Goal: Information Seeking & Learning: Find contact information

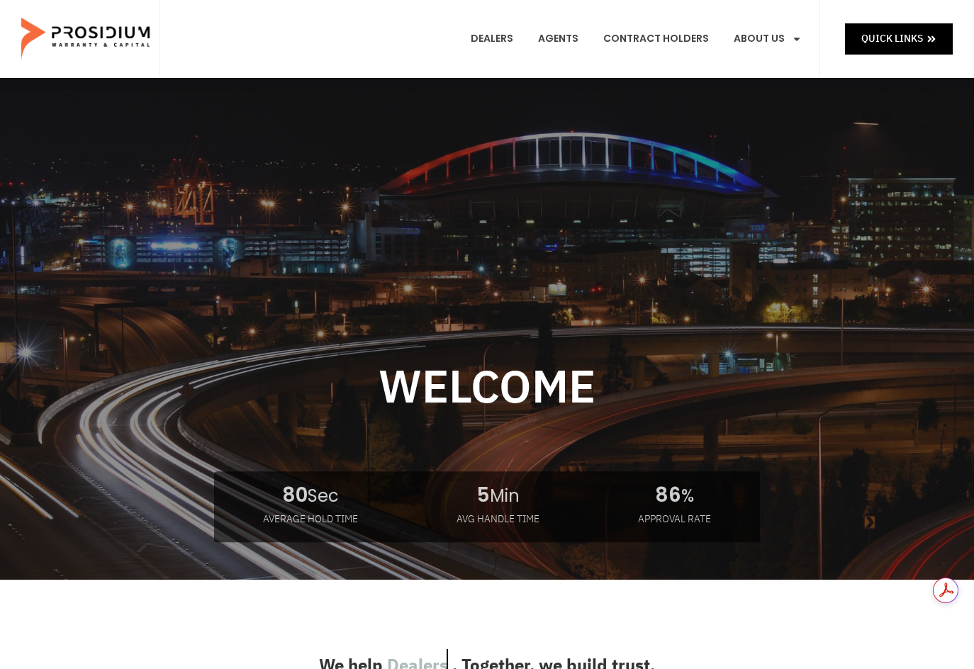
click at [770, 38] on e-page-transition at bounding box center [487, 334] width 974 height 669
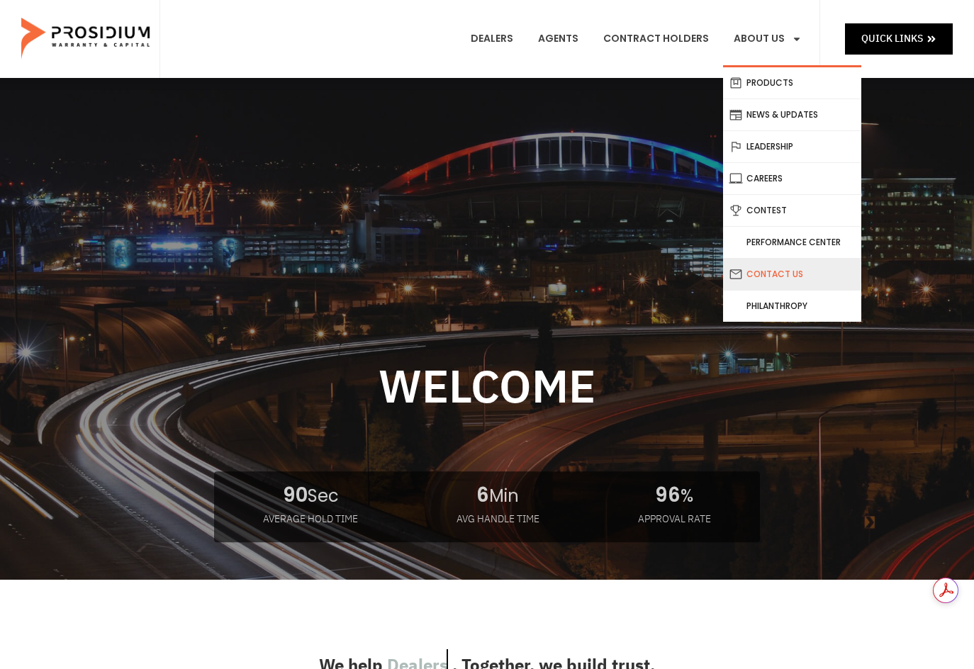
drag, startPoint x: 782, startPoint y: 290, endPoint x: 780, endPoint y: 279, distance: 11.5
click at [782, 290] on li "Contact Us" at bounding box center [792, 275] width 138 height 32
click at [780, 279] on link "Contact Us" at bounding box center [792, 274] width 138 height 31
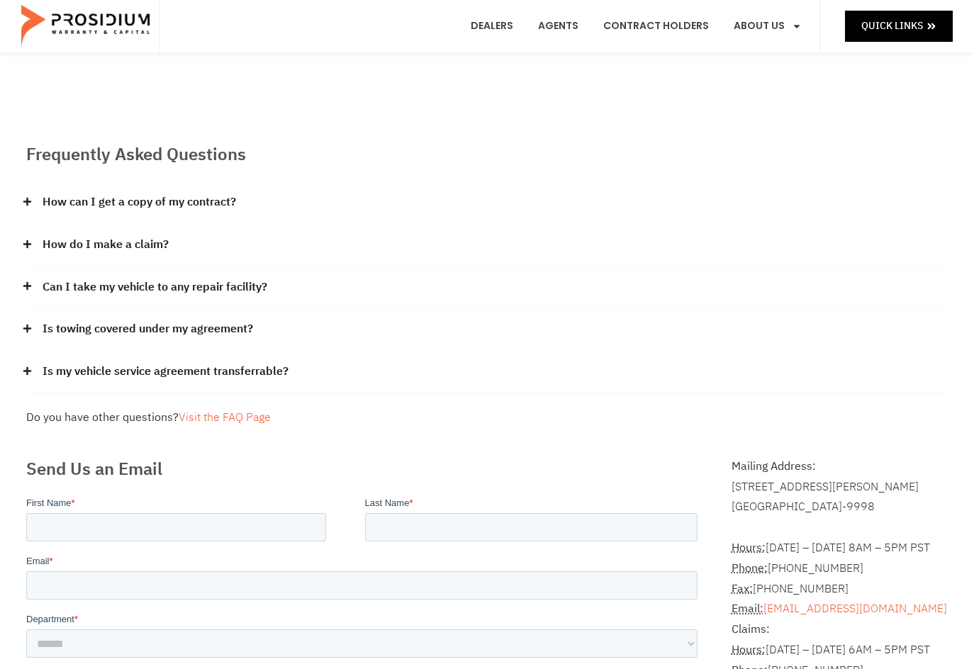
scroll to position [236, 0]
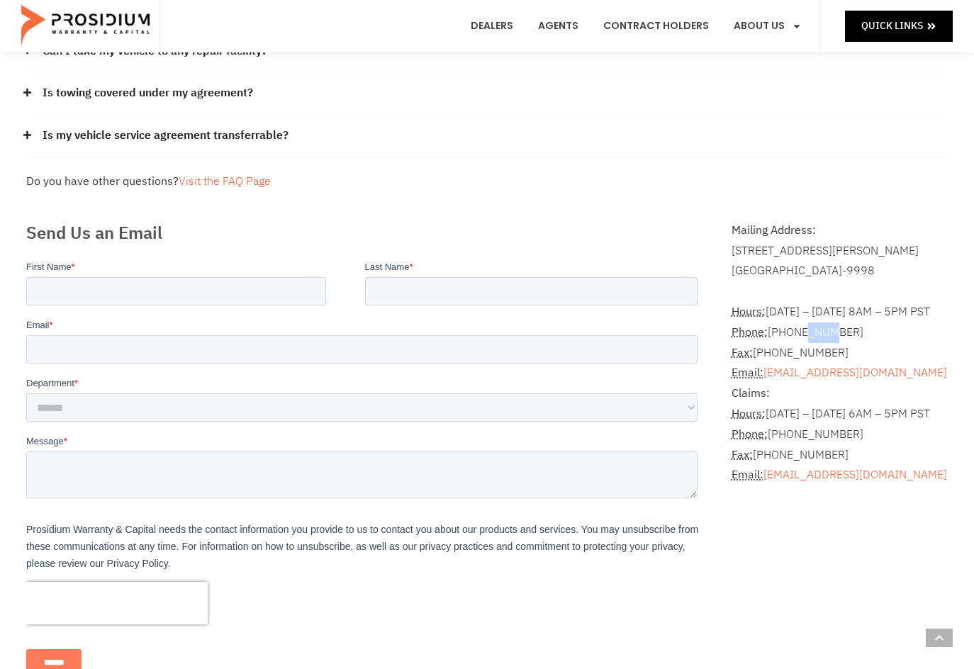
drag, startPoint x: 800, startPoint y: 332, endPoint x: 826, endPoint y: 331, distance: 26.2
click at [826, 331] on address "Hours: [DATE] – [DATE] 8AM – 5PM PST Phone: [PHONE_NUMBER] Fax: [PHONE_NUMBER] …" at bounding box center [839, 383] width 216 height 204
click at [859, 331] on address "Hours: [DATE] – [DATE] 8AM – 5PM PST Phone: [PHONE_NUMBER] Fax: [PHONE_NUMBER] …" at bounding box center [839, 383] width 216 height 204
drag, startPoint x: 823, startPoint y: 331, endPoint x: 858, endPoint y: 332, distance: 35.5
click at [858, 332] on address "Hours: [DATE] – [DATE] 8AM – 5PM PST Phone: [PHONE_NUMBER] Fax: [PHONE_NUMBER] …" at bounding box center [839, 383] width 216 height 204
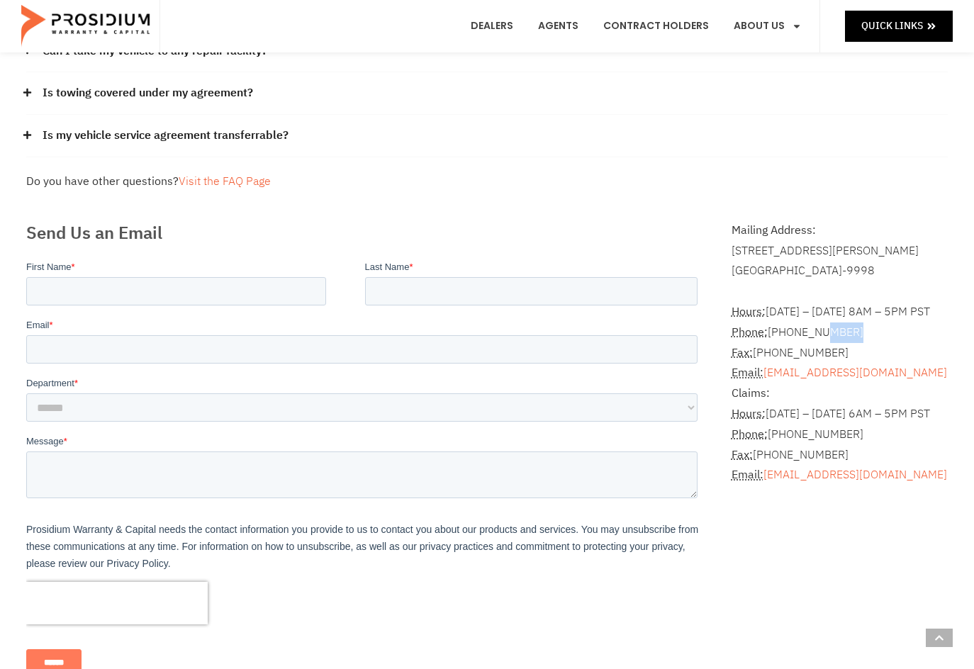
click at [871, 338] on address "Hours: [DATE] – [DATE] 8AM – 5PM PST Phone: [PHONE_NUMBER] Fax: [PHONE_NUMBER] …" at bounding box center [839, 383] width 216 height 204
click at [595, 233] on h2 "Send Us an Email" at bounding box center [364, 233] width 677 height 26
click at [568, 145] on div "Is my vehicle service agreement transferrable?" at bounding box center [486, 136] width 921 height 43
